Goal: Task Accomplishment & Management: Use online tool/utility

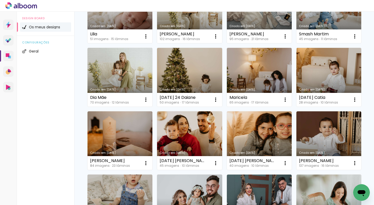
scroll to position [149, 0]
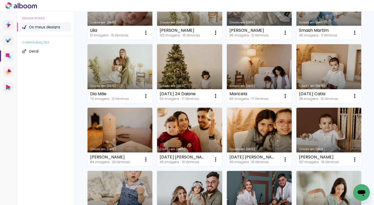
click at [227, 103] on link "Criado em [DATE]" at bounding box center [259, 73] width 65 height 59
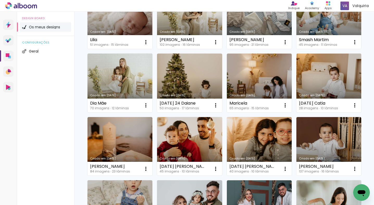
scroll to position [146, 0]
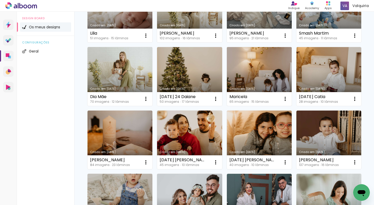
click at [227, 106] on link "Criado em [DATE]" at bounding box center [259, 76] width 65 height 59
